Goal: Transaction & Acquisition: Book appointment/travel/reservation

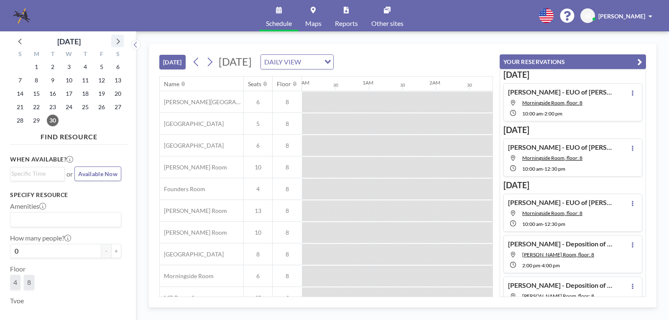
scroll to position [0, 836]
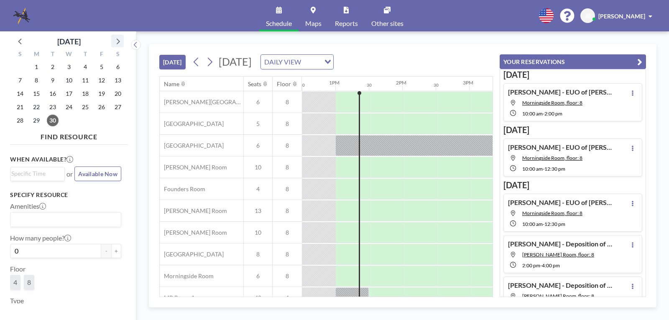
click at [115, 40] on icon at bounding box center [117, 41] width 11 height 11
click at [84, 120] on span "30" at bounding box center [85, 121] width 12 height 12
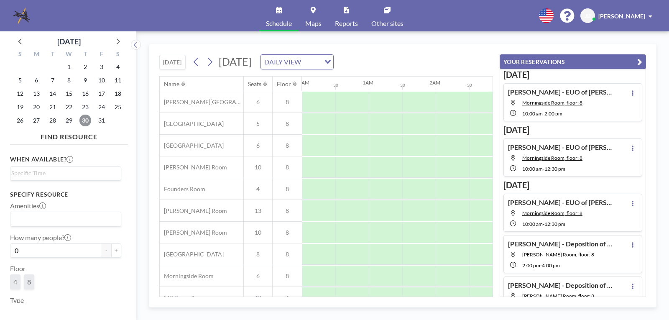
scroll to position [0, 502]
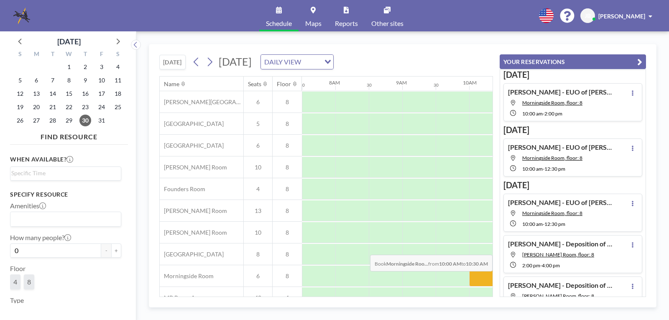
click at [473, 277] on div at bounding box center [485, 276] width 33 height 21
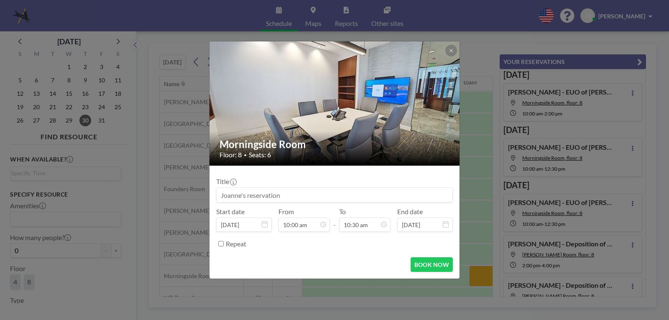
click at [241, 188] on input at bounding box center [335, 195] width 236 height 14
click at [304, 195] on input "[PERSON_NAME] - EUO(s) of" at bounding box center [335, 195] width 236 height 14
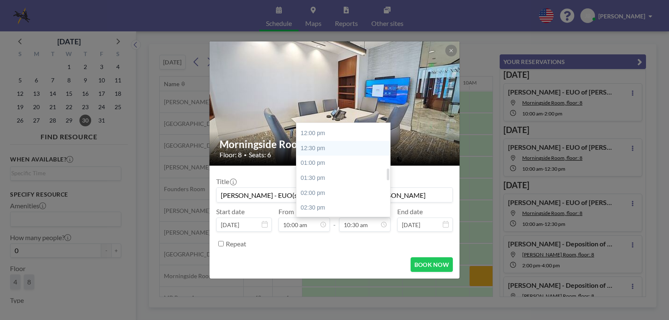
scroll to position [365, 0]
type input "[PERSON_NAME] - EUO(s) of [PERSON_NAME] and [PERSON_NAME]"
click at [315, 195] on div "02:30 pm" at bounding box center [345, 197] width 98 height 15
type input "02:30 pm"
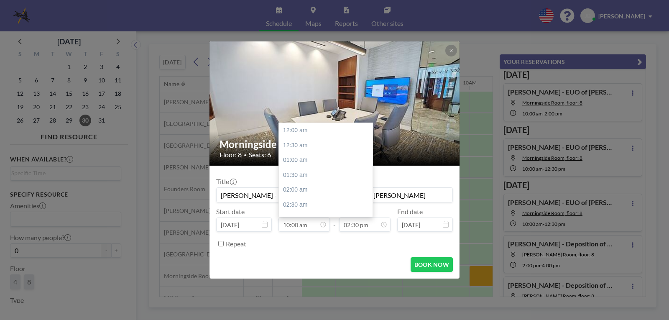
scroll to position [298, 0]
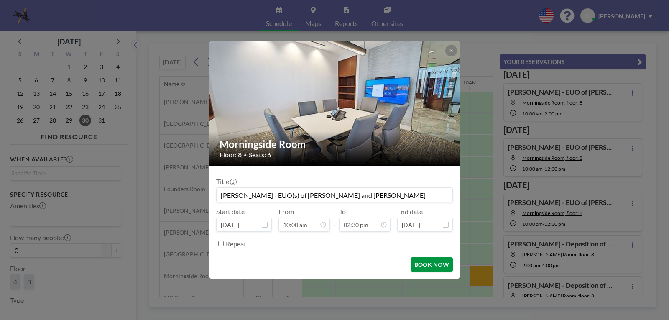
click at [430, 261] on button "BOOK NOW" at bounding box center [432, 264] width 42 height 15
